Goal: Book appointment/travel/reservation

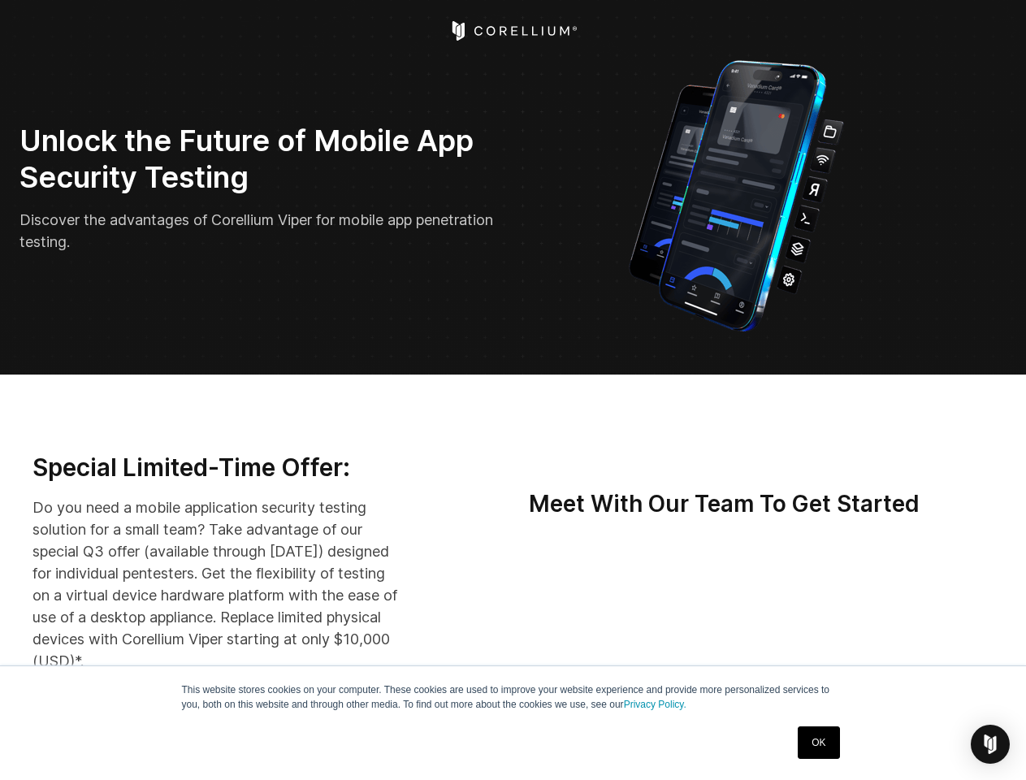
click at [990, 744] on img "Open Intercom Messenger" at bounding box center [989, 743] width 19 height 19
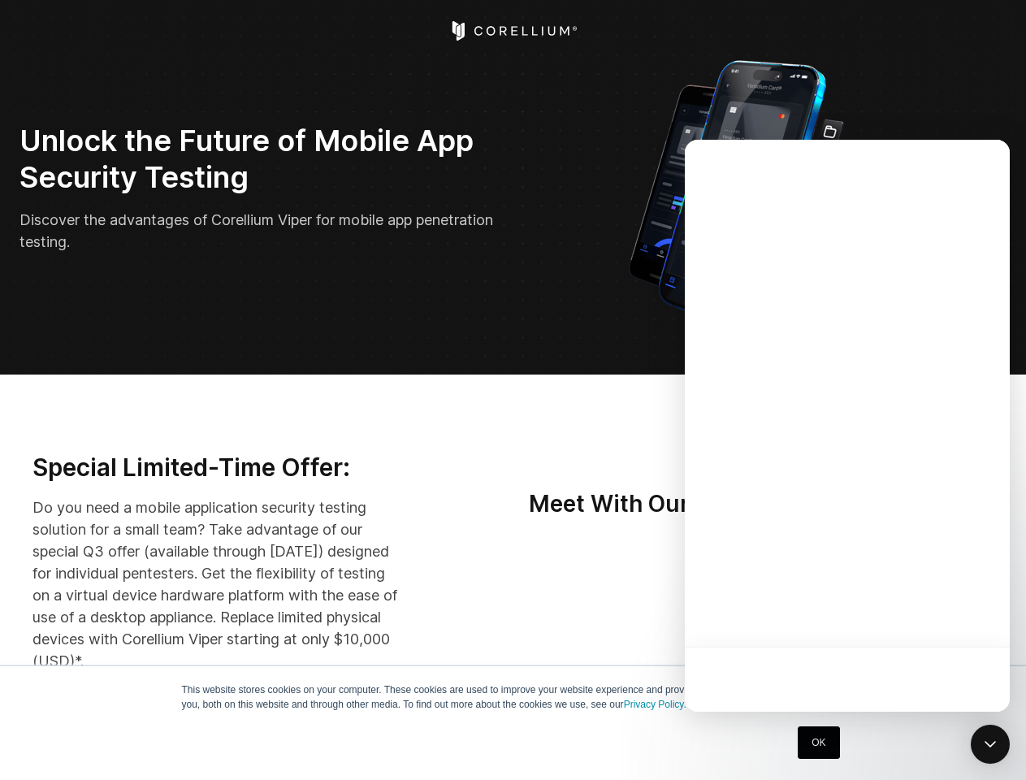
click at [866, 613] on div at bounding box center [847, 426] width 325 height 572
click at [942, 613] on div at bounding box center [847, 426] width 325 height 572
